Goal: Task Accomplishment & Management: Manage account settings

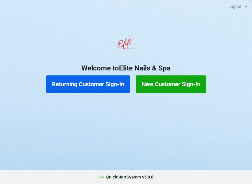
click at [92, 85] on button "Returning Customer Sign-In" at bounding box center [88, 83] width 84 height 17
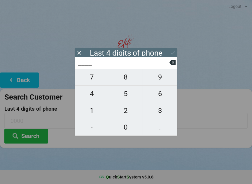
click at [92, 77] on span "7" at bounding box center [92, 77] width 34 height 12
type input "7___"
click at [159, 108] on span "3" at bounding box center [160, 111] width 34 height 12
type input "73__"
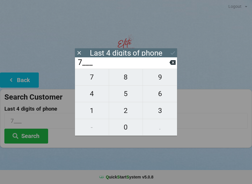
type input "73__"
click at [101, 96] on span "4" at bounding box center [92, 94] width 34 height 12
type input "734_"
click at [94, 95] on span "4" at bounding box center [92, 94] width 34 height 12
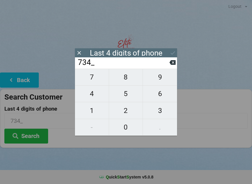
type input "7344"
click at [96, 78] on div "7 8 9 4 5 6 1 2 3 - 0 ." at bounding box center [126, 102] width 102 height 67
click at [172, 64] on icon at bounding box center [172, 62] width 6 height 6
click at [173, 65] on icon at bounding box center [172, 62] width 6 height 5
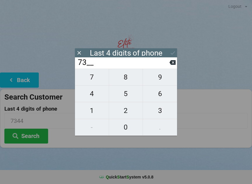
click at [170, 66] on icon at bounding box center [172, 62] width 6 height 6
click at [170, 65] on icon at bounding box center [172, 62] width 6 height 5
click at [161, 112] on span "3" at bounding box center [160, 111] width 34 height 12
type input "3___"
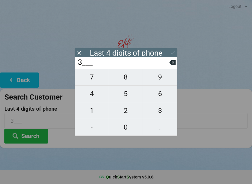
click at [162, 112] on span "3" at bounding box center [160, 111] width 34 height 12
type input "33__"
click at [162, 96] on span "6" at bounding box center [160, 94] width 34 height 12
type input "336_"
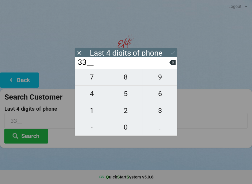
type input "336_"
click at [128, 98] on span "5" at bounding box center [126, 94] width 34 height 12
type input "3365"
click at [158, 53] on div "Last 4 digits of phone" at bounding box center [126, 53] width 73 height 6
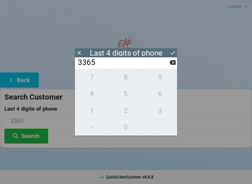
click at [172, 50] on icon at bounding box center [172, 53] width 6 height 6
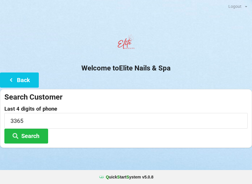
click at [36, 137] on button "Search" at bounding box center [26, 136] width 44 height 15
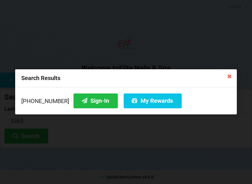
click at [90, 102] on button "Sign-In" at bounding box center [95, 100] width 44 height 15
